Goal: Transaction & Acquisition: Purchase product/service

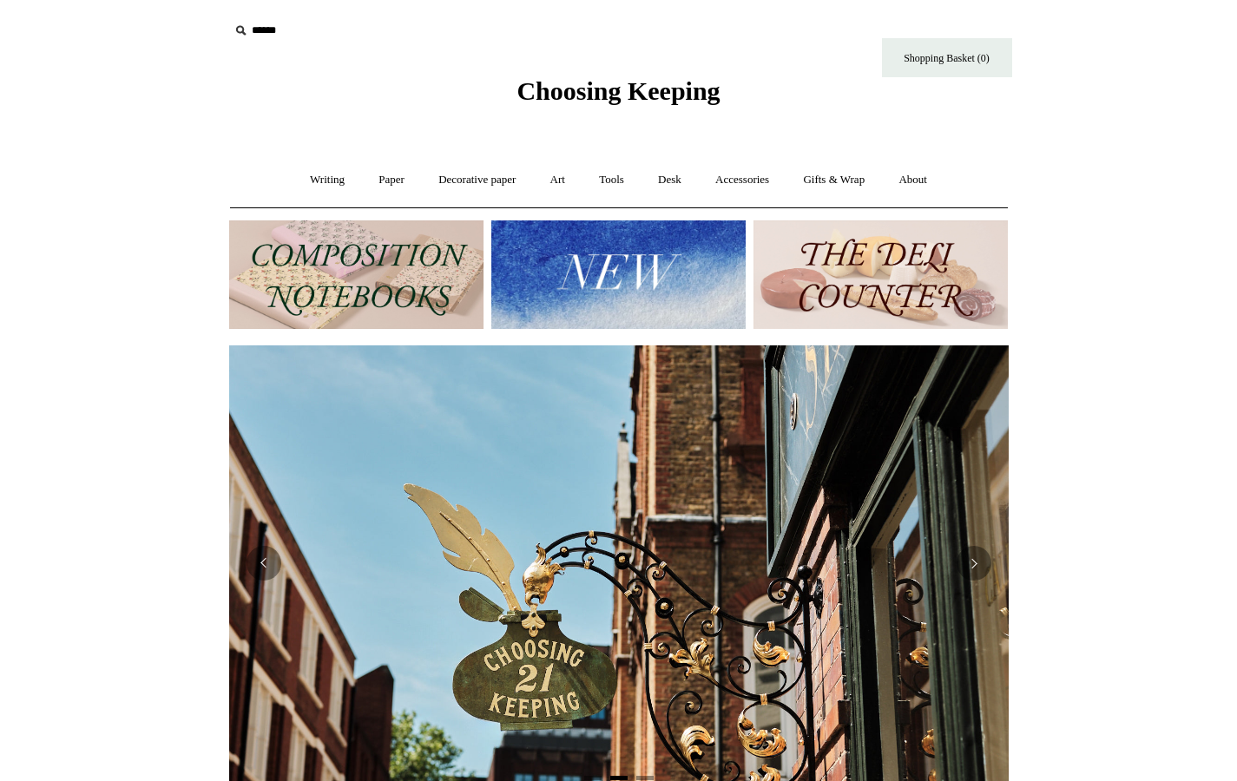
scroll to position [0, 780]
click at [267, 596] on button "Previous" at bounding box center [264, 590] width 35 height 35
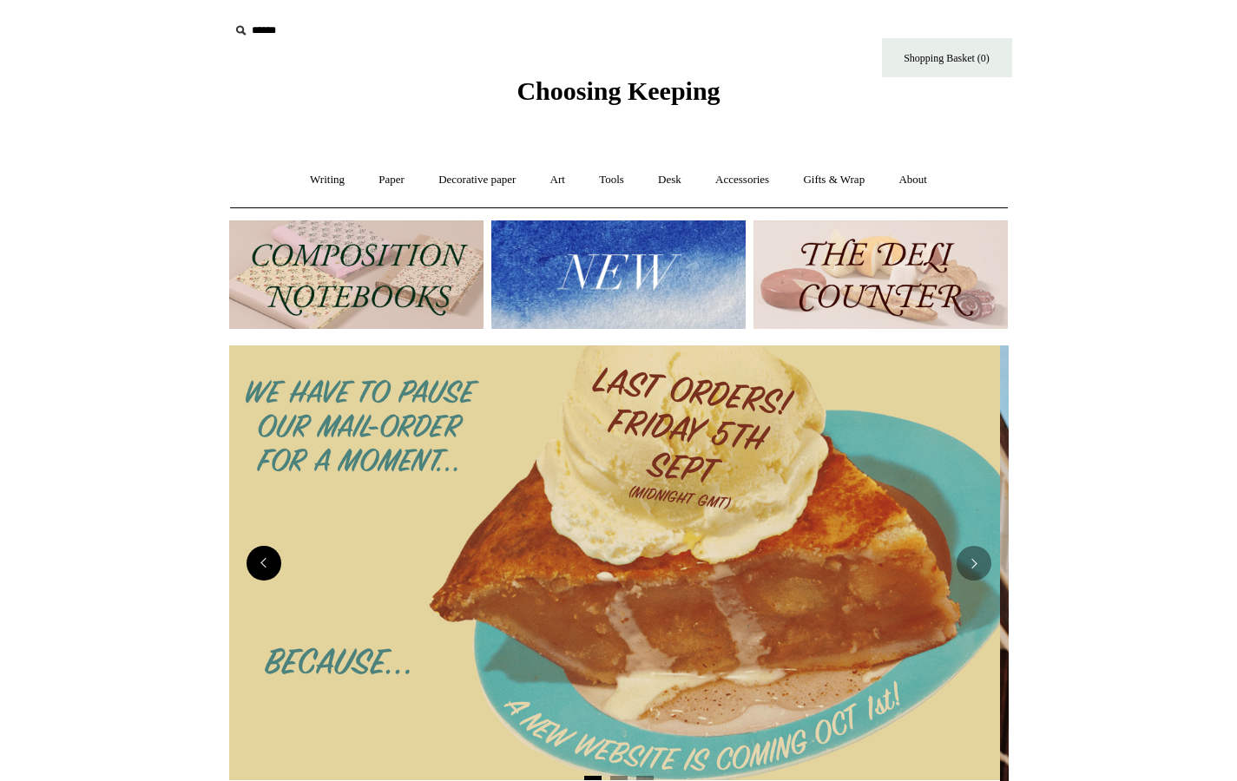
scroll to position [0, 0]
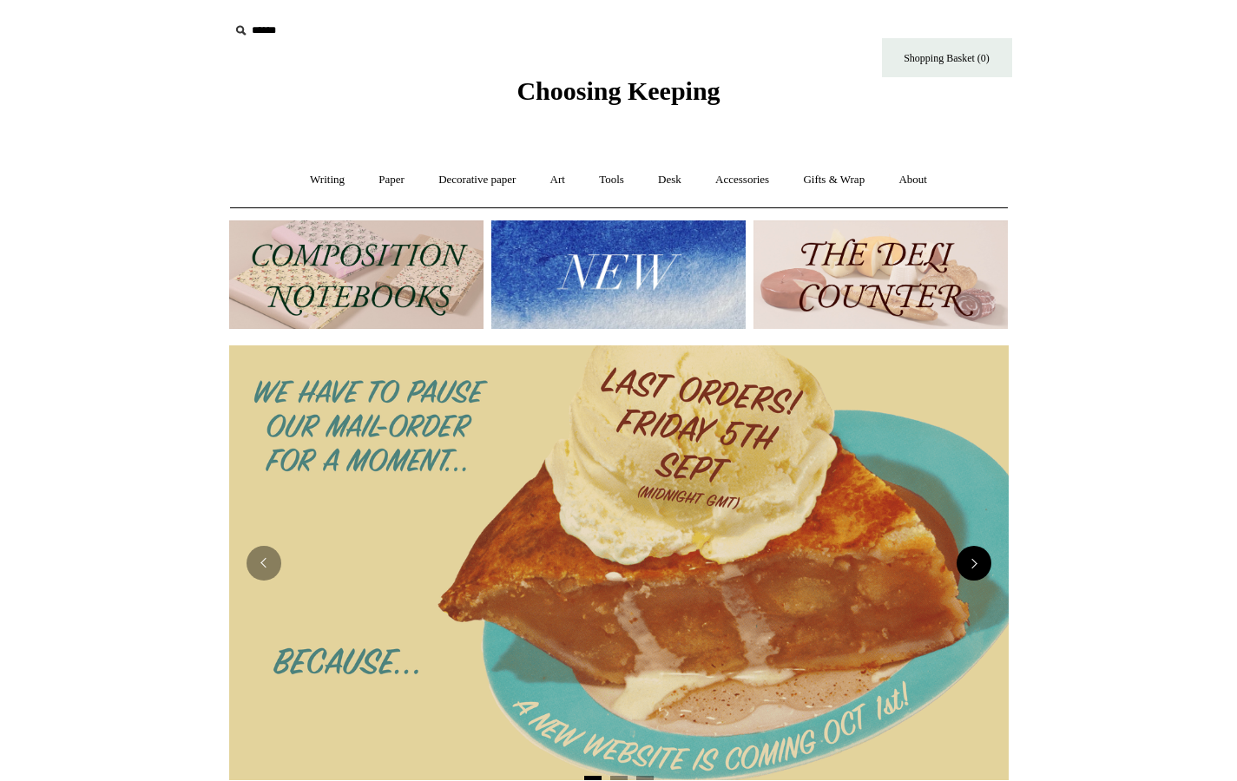
click at [978, 569] on button "Next" at bounding box center [974, 563] width 35 height 35
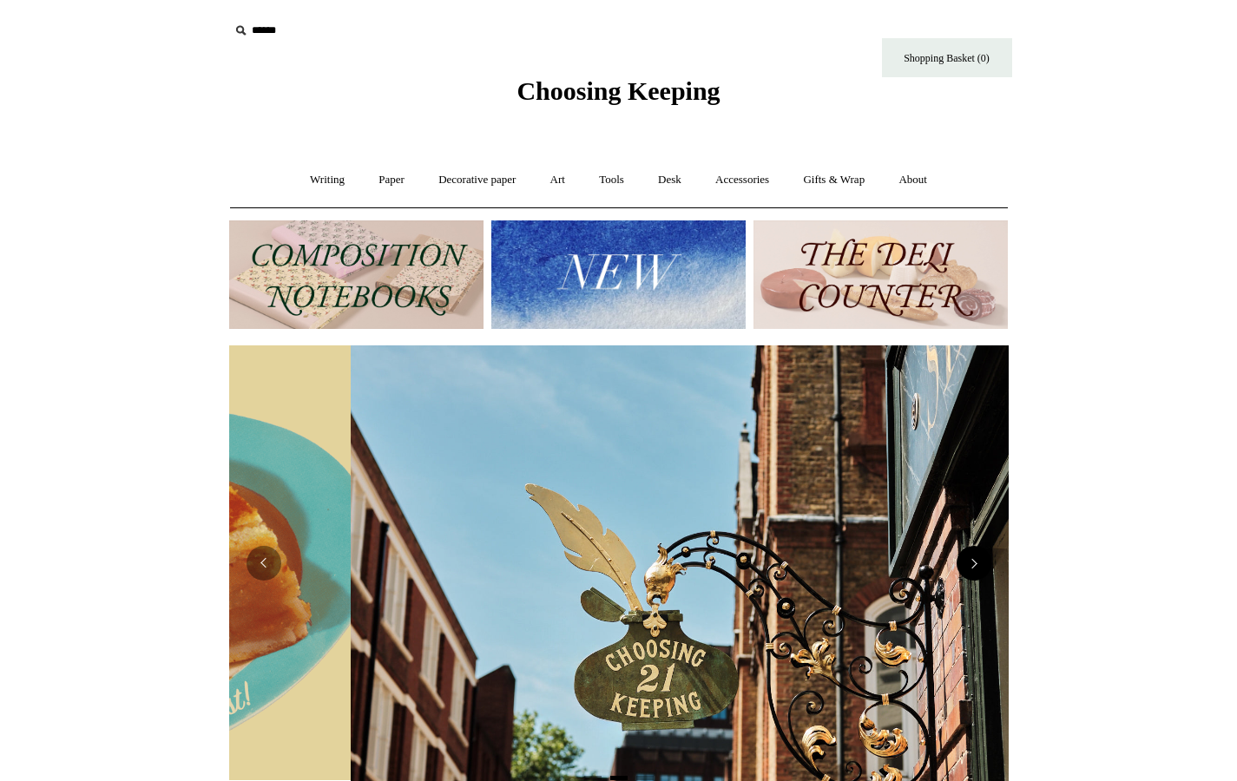
scroll to position [0, 780]
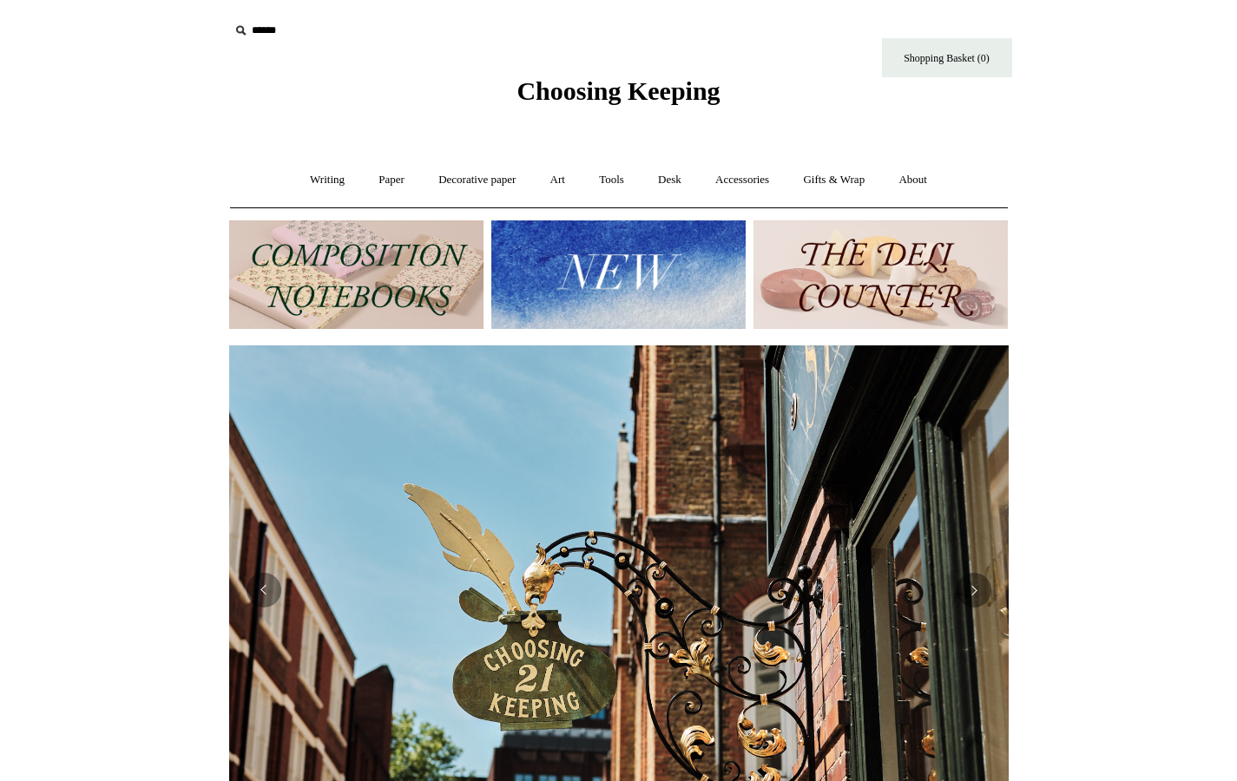
click at [359, 244] on img at bounding box center [356, 275] width 254 height 109
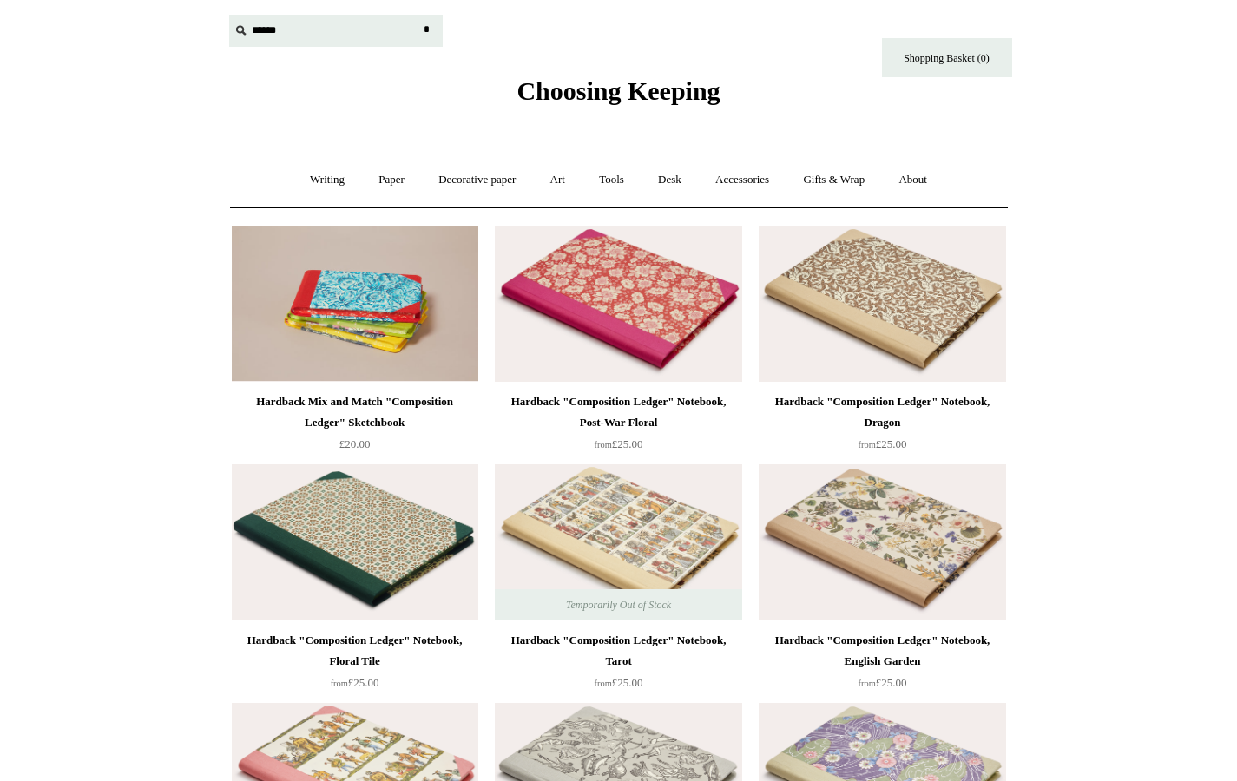
click at [273, 35] on input "text" at bounding box center [336, 31] width 214 height 32
type input "**********"
click at [426, 30] on input "*" at bounding box center [426, 30] width 17 height 30
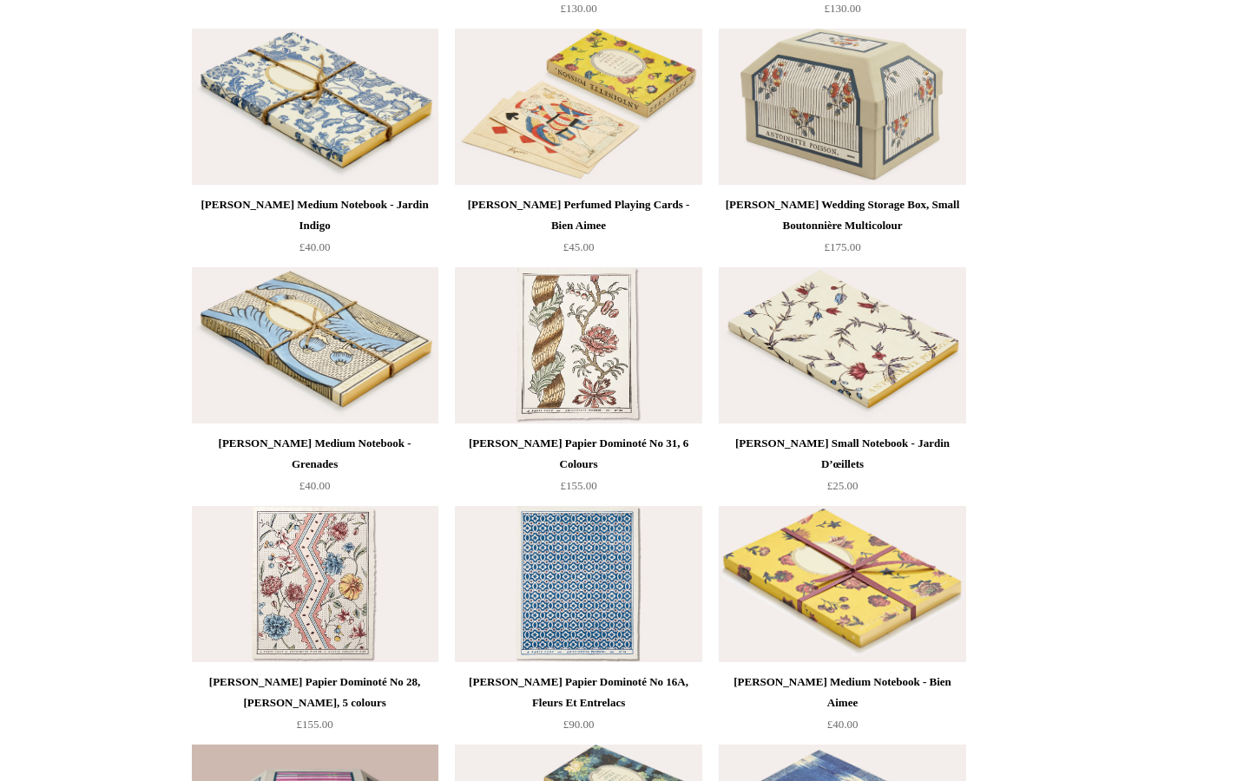
scroll to position [1283, 0]
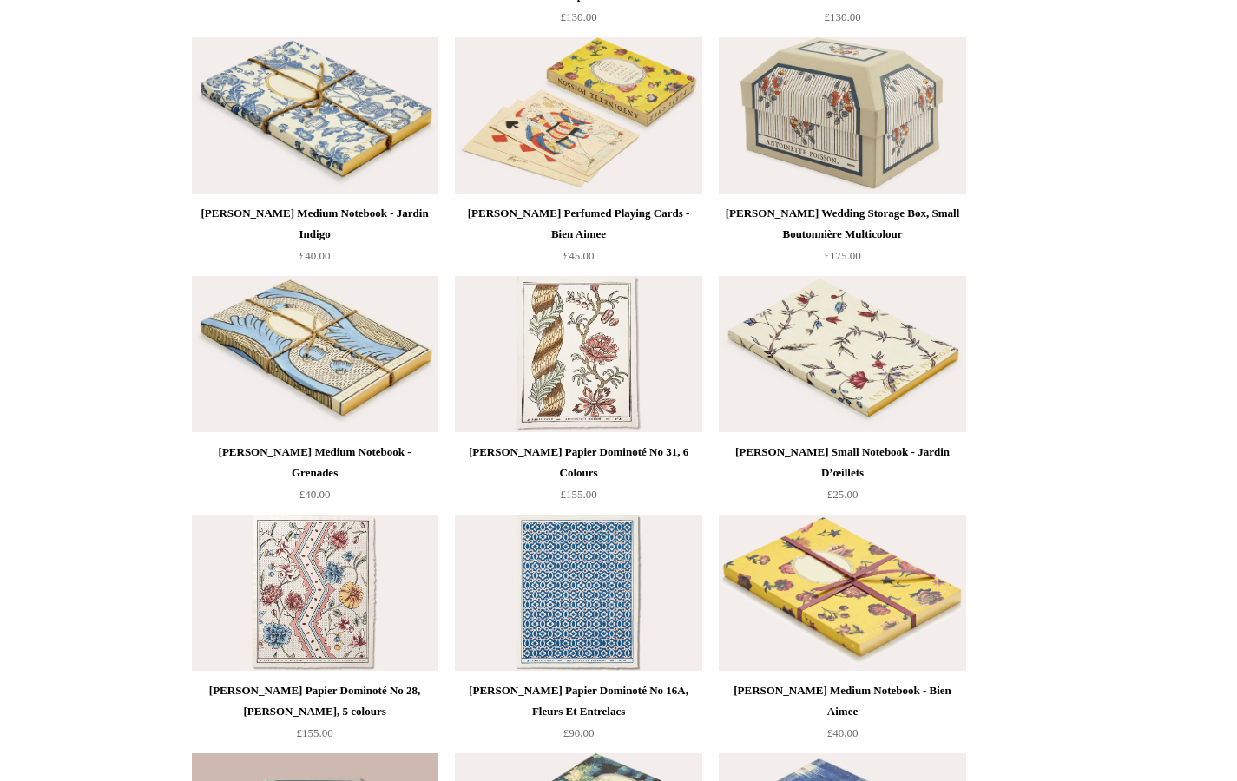
click at [374, 352] on img at bounding box center [315, 354] width 247 height 156
